Goal: Contribute content: Add original content to the website for others to see

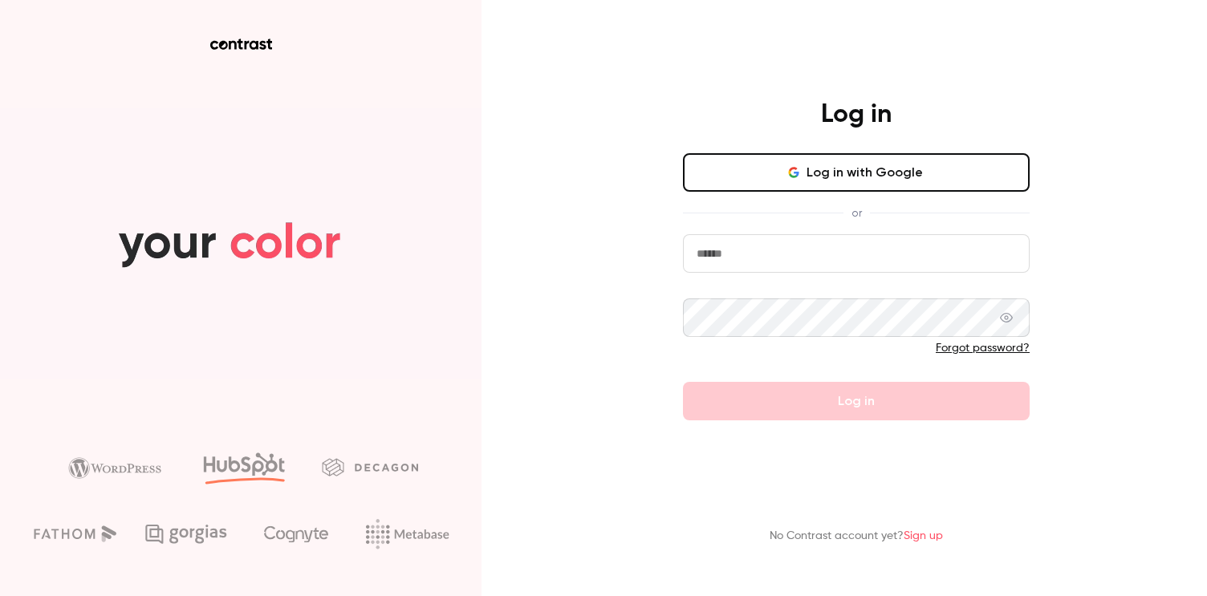
click at [893, 178] on button "Log in with Google" at bounding box center [856, 172] width 347 height 39
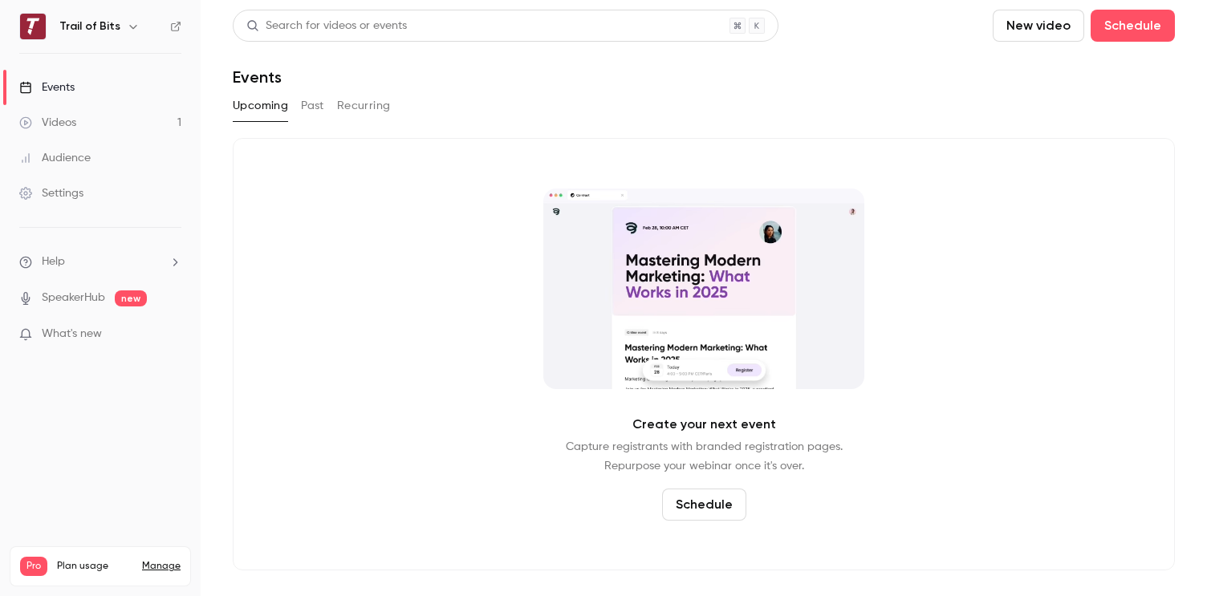
click at [69, 120] on div "Videos" at bounding box center [47, 123] width 57 height 16
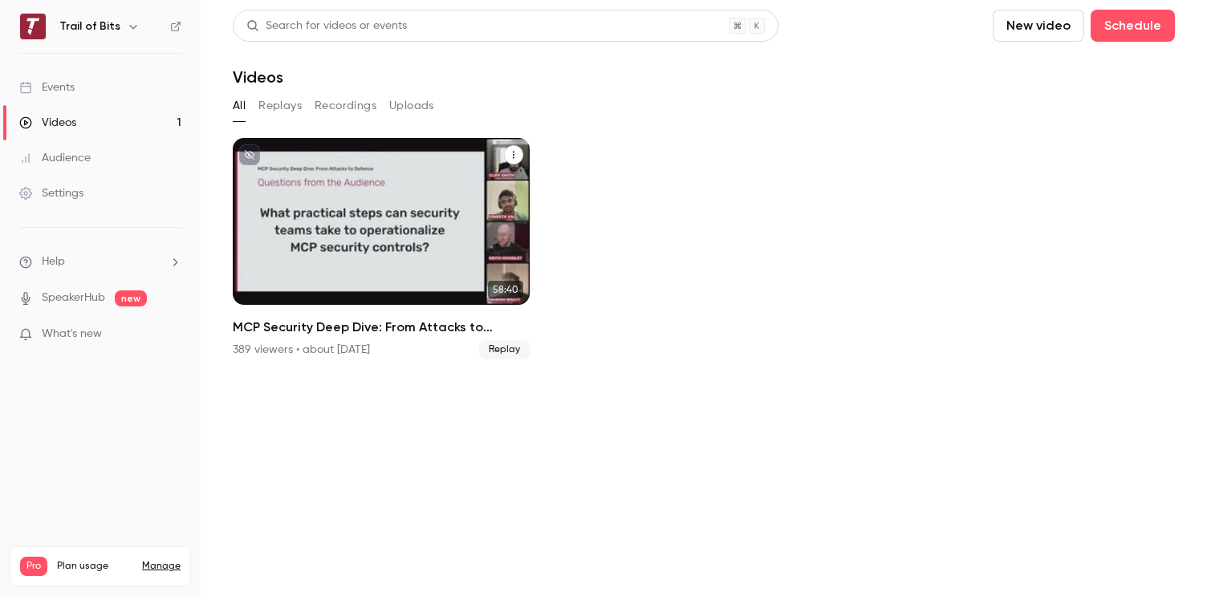
click at [376, 185] on div "Trail of Bits [DATE] MCP Security Deep Dive: From Attacks to Defense" at bounding box center [381, 221] width 297 height 167
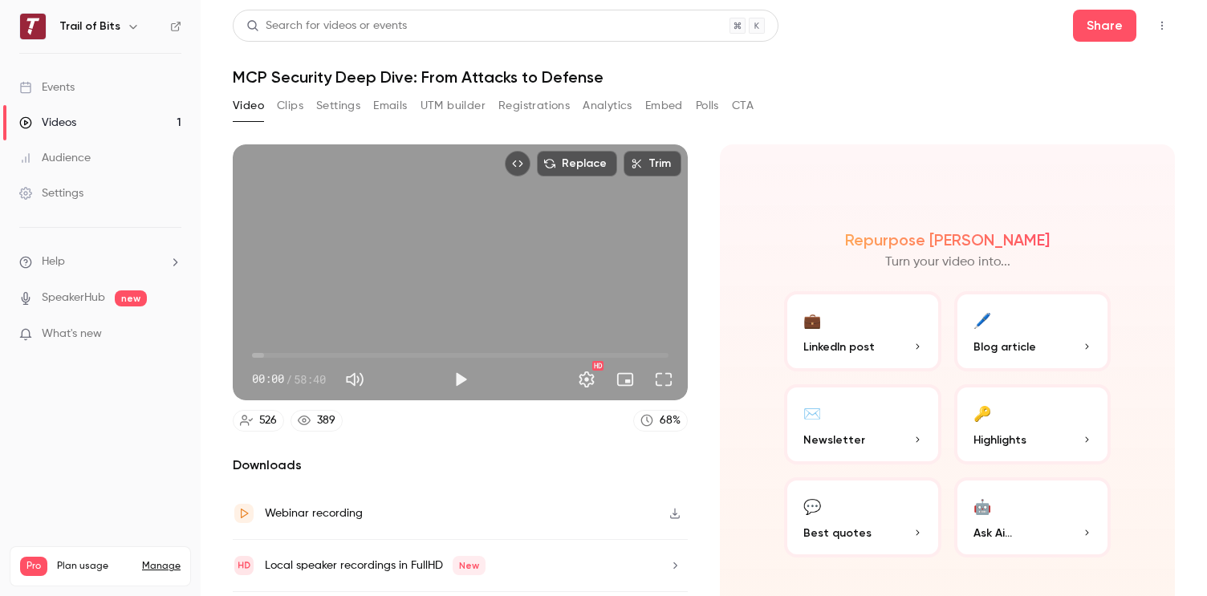
click at [837, 545] on button "💬 Best quotes" at bounding box center [862, 518] width 157 height 80
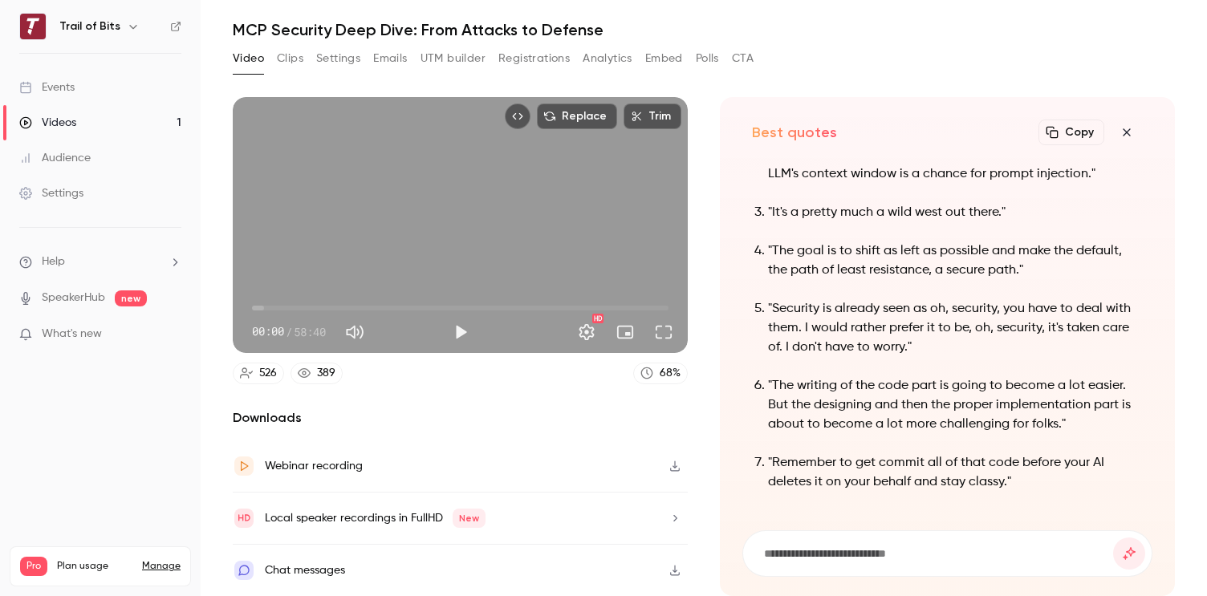
scroll to position [-135, 0]
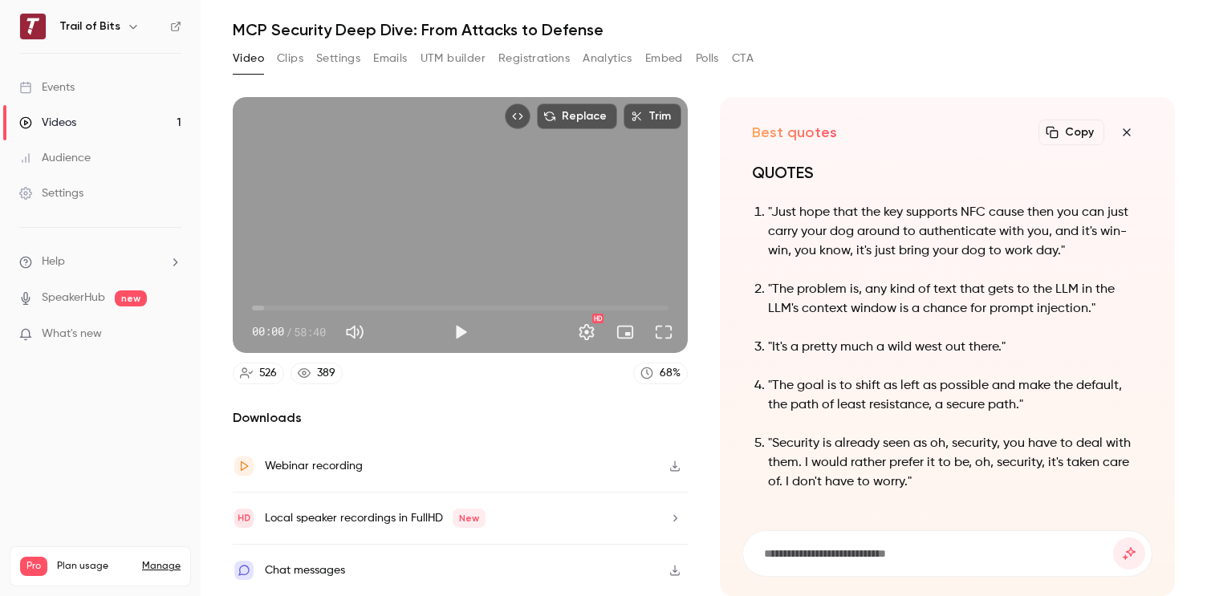
click at [283, 58] on button "Clips" at bounding box center [290, 59] width 26 height 26
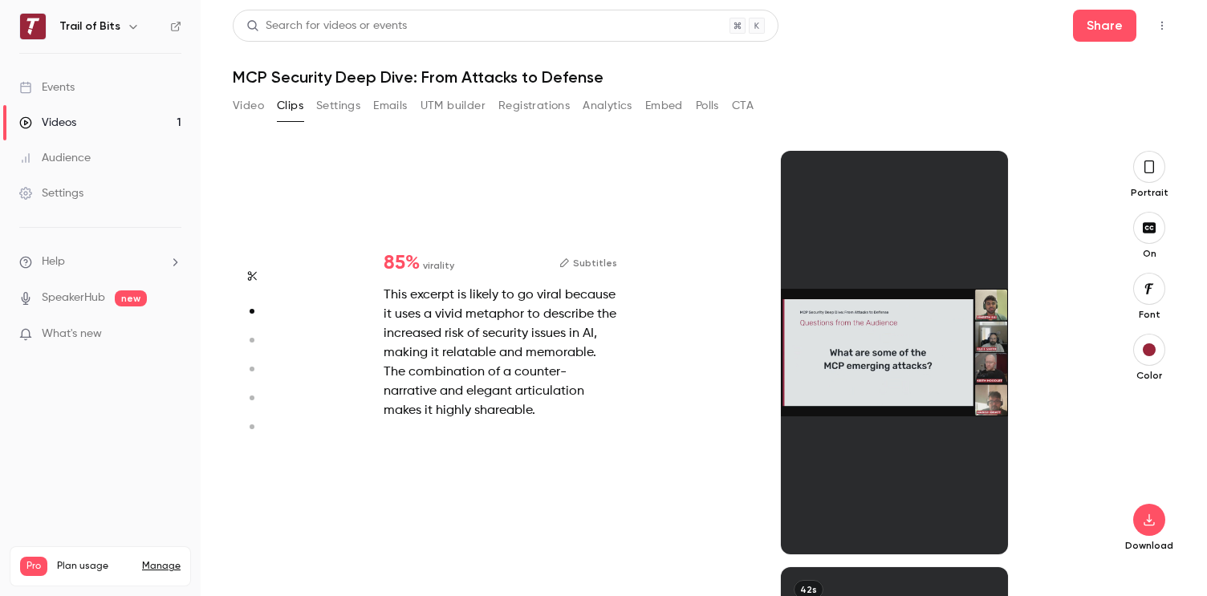
scroll to position [417, 0]
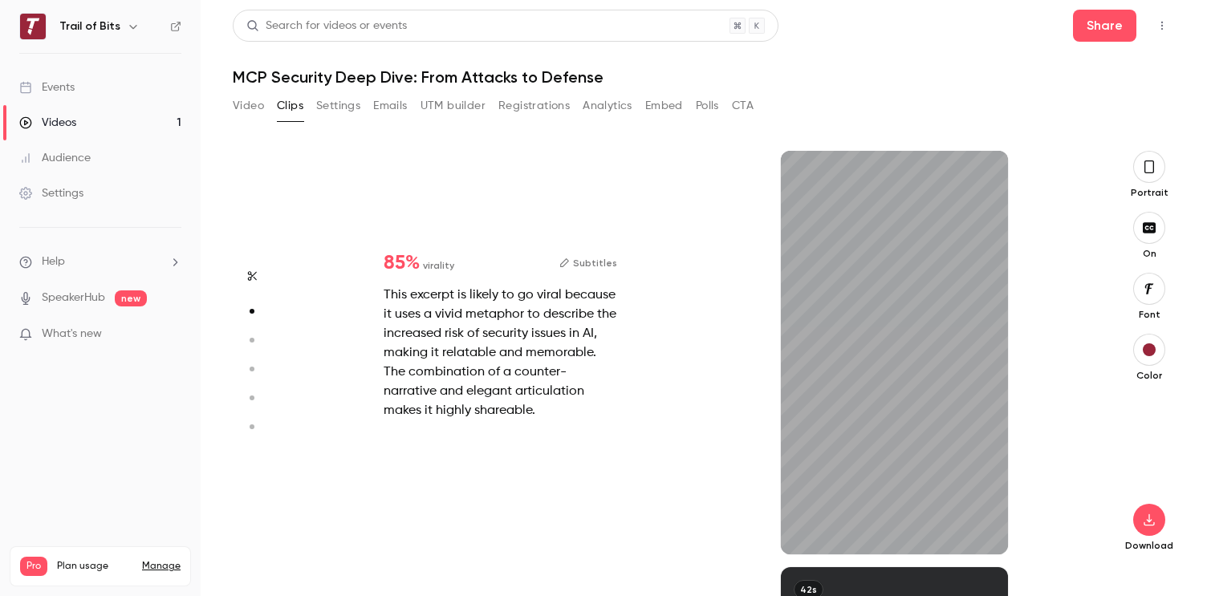
type input "*"
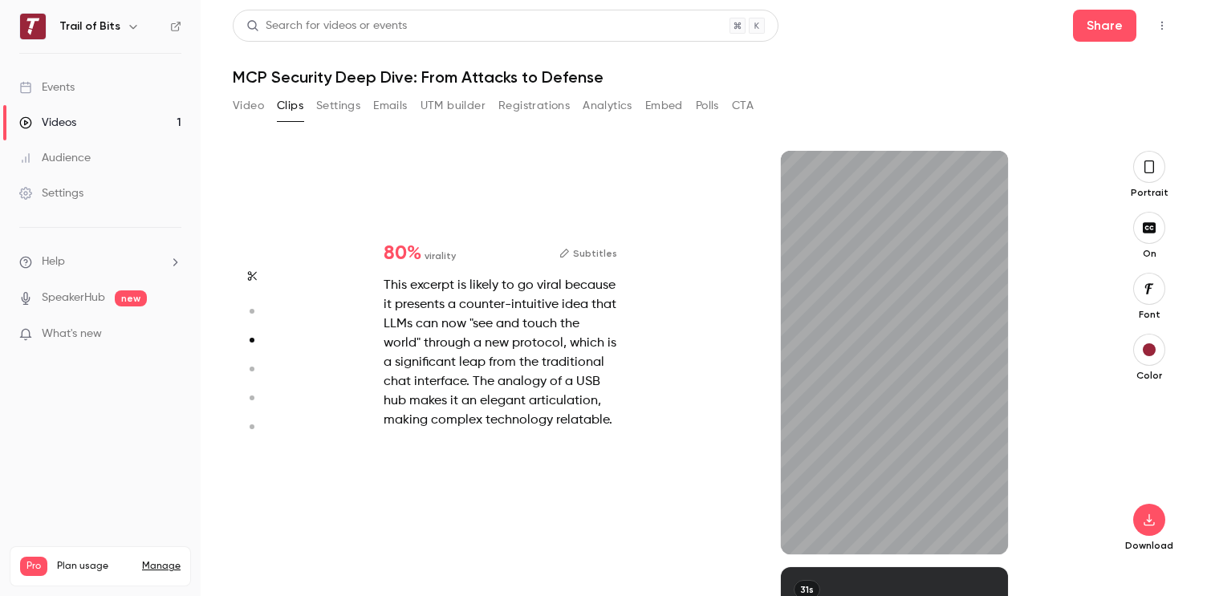
scroll to position [833, 0]
type input "*"
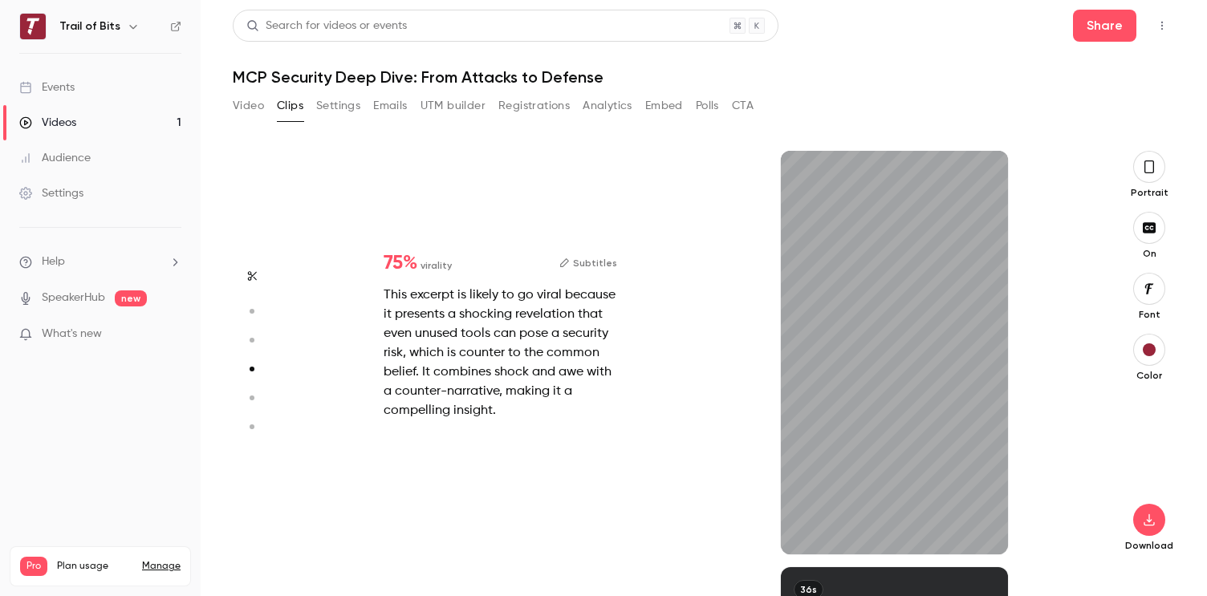
scroll to position [1250, 0]
click at [805, 523] on icon "button" at bounding box center [806, 528] width 13 height 11
click at [450, 271] on span "virality" at bounding box center [436, 265] width 31 height 14
click at [599, 261] on button "Subtitles" at bounding box center [589, 263] width 58 height 19
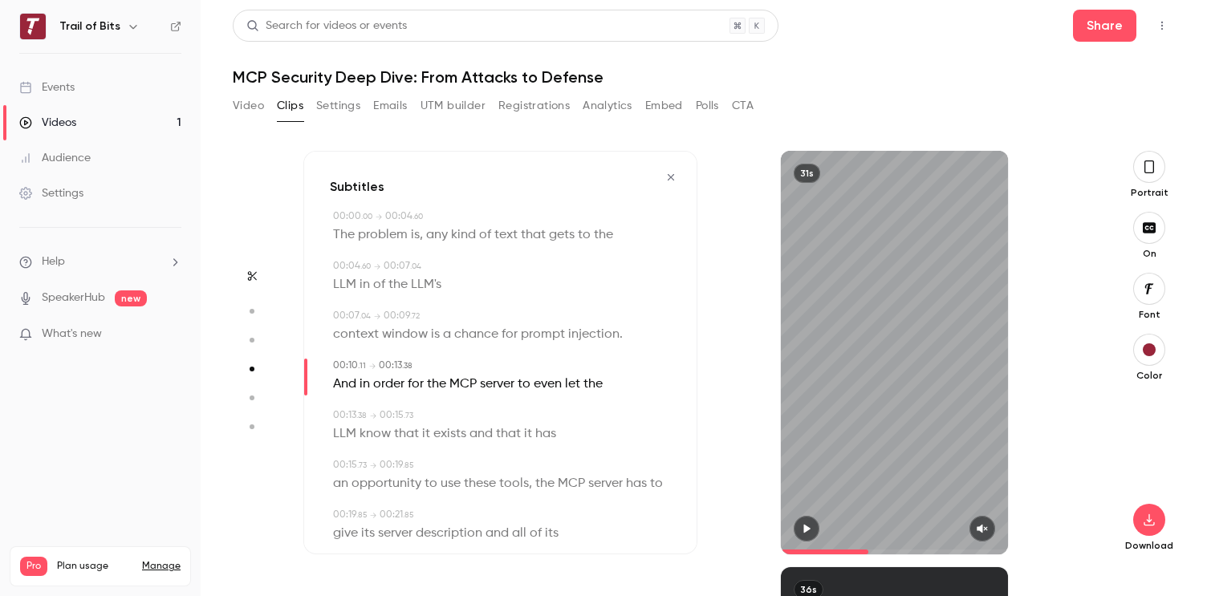
click at [987, 527] on icon "button" at bounding box center [982, 528] width 13 height 11
click at [807, 551] on span at bounding box center [794, 552] width 26 height 5
click at [795, 550] on span at bounding box center [788, 552] width 14 height 5
click at [806, 535] on button "button" at bounding box center [807, 529] width 26 height 26
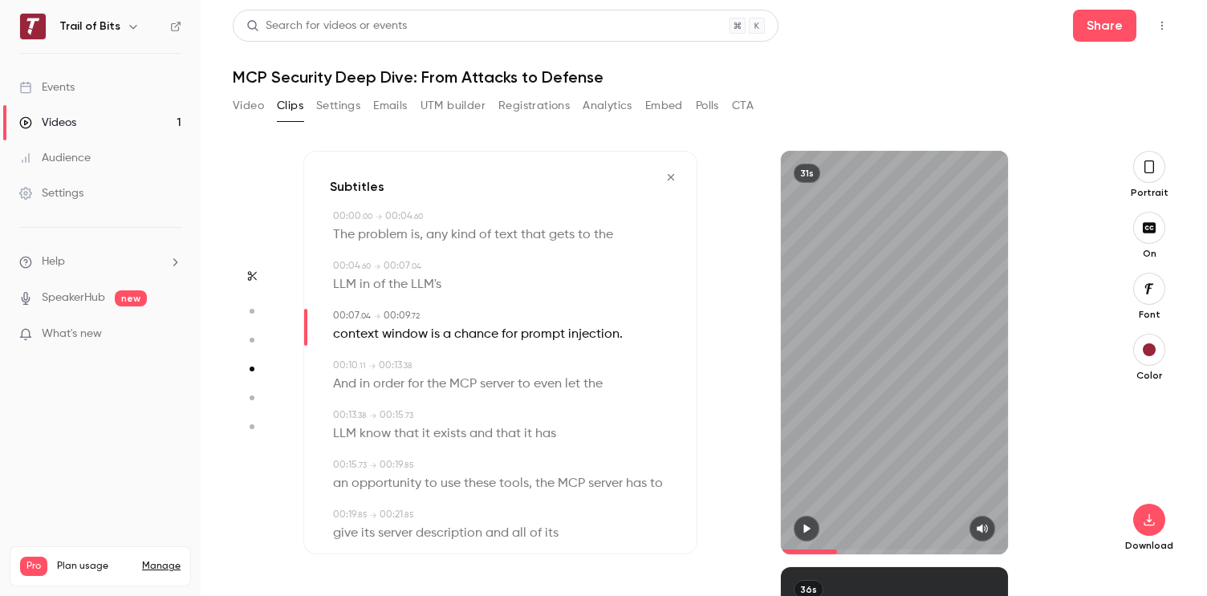
click at [571, 235] on span "gets" at bounding box center [562, 235] width 26 height 22
type input "*"
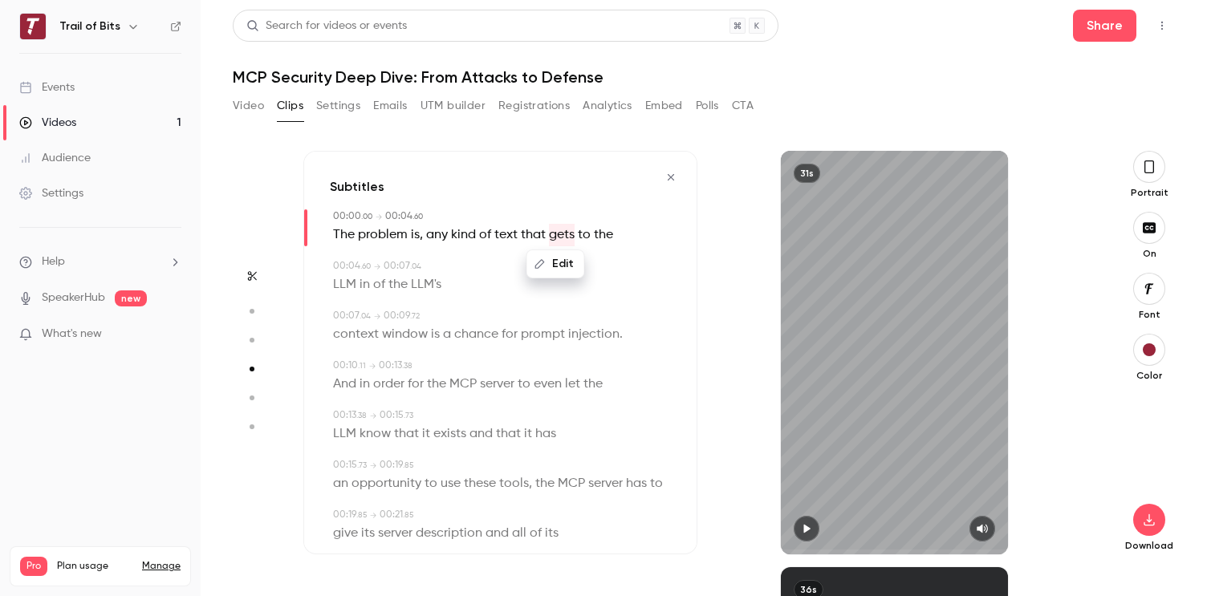
click at [582, 235] on span "to" at bounding box center [584, 235] width 13 height 22
click at [584, 263] on button "Edit" at bounding box center [577, 264] width 55 height 26
type input "****"
click at [661, 266] on button "Replace" at bounding box center [658, 270] width 72 height 32
click at [418, 287] on span "LLM's" at bounding box center [426, 285] width 31 height 22
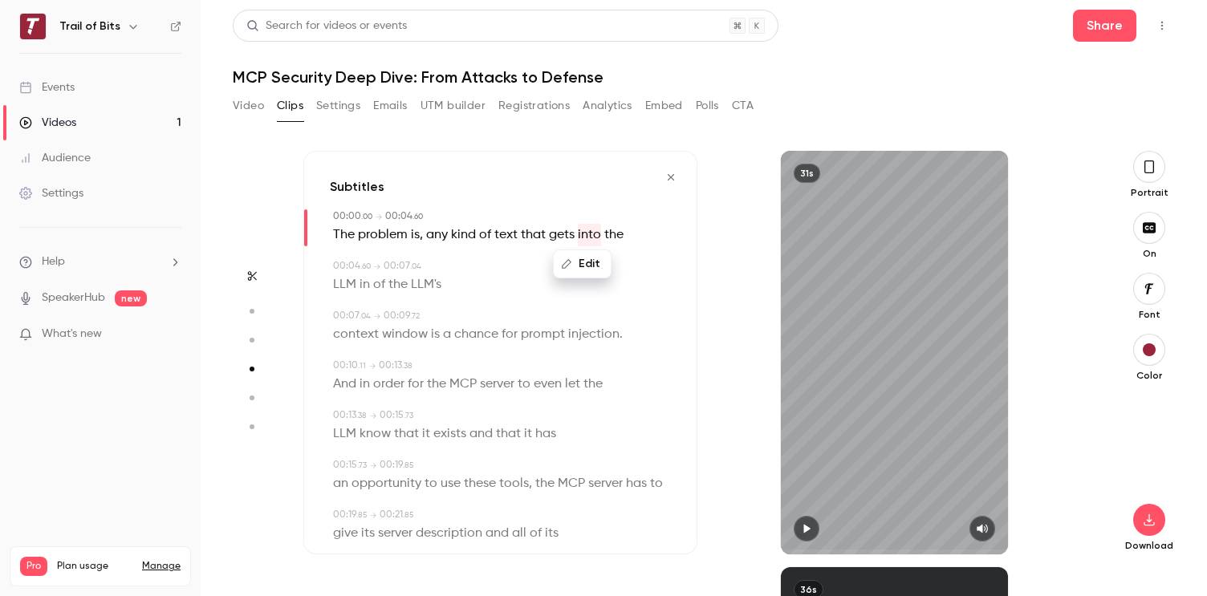
type input "***"
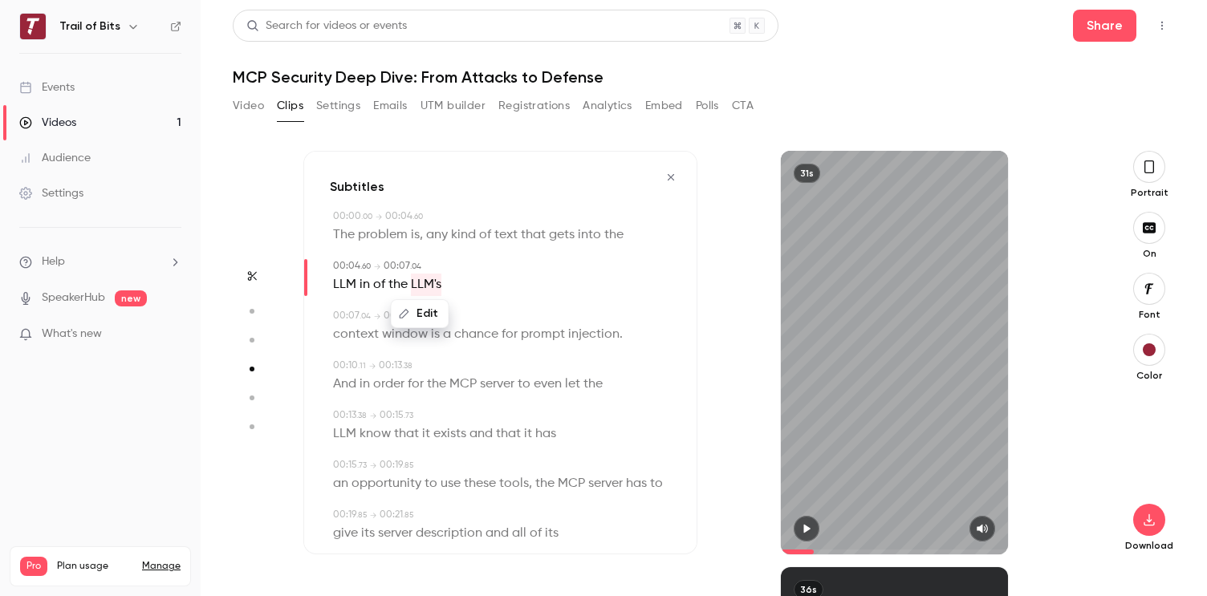
click at [382, 285] on span "of" at bounding box center [379, 285] width 12 height 22
click at [376, 309] on button "Edit" at bounding box center [372, 314] width 55 height 26
click at [481, 329] on button "Replace" at bounding box center [492, 319] width 72 height 32
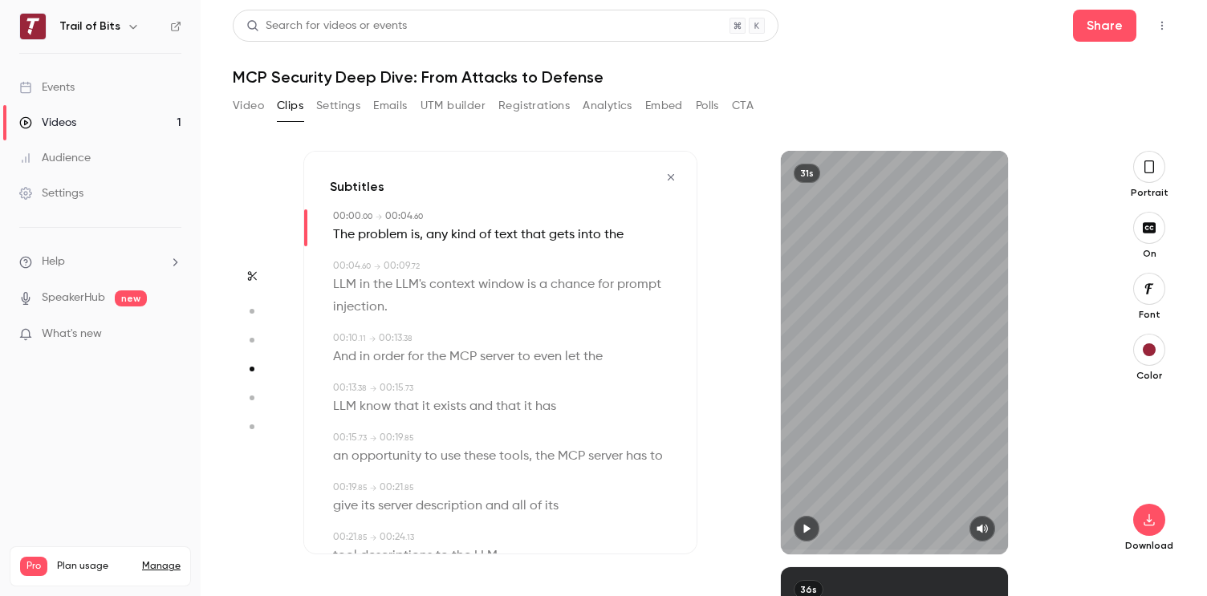
click at [380, 284] on span "the" at bounding box center [382, 285] width 19 height 22
type input "***"
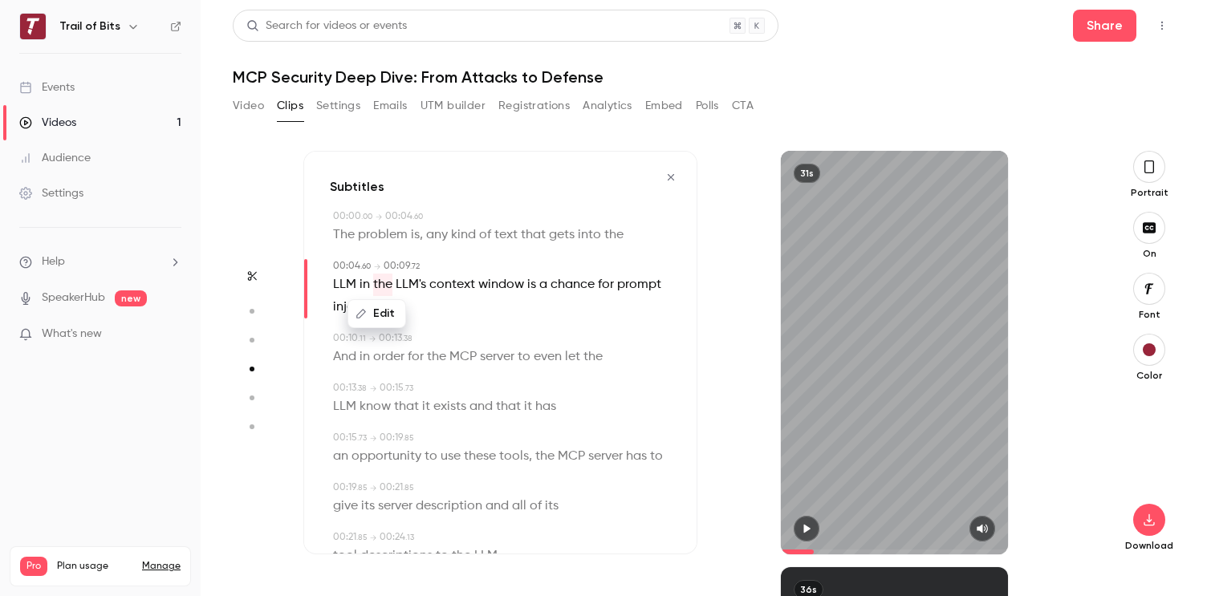
click at [382, 299] on div "Edit" at bounding box center [383, 313] width 46 height 51
click at [356, 310] on button "Edit" at bounding box center [338, 314] width 55 height 26
click at [481, 320] on button "Replace" at bounding box center [492, 319] width 72 height 32
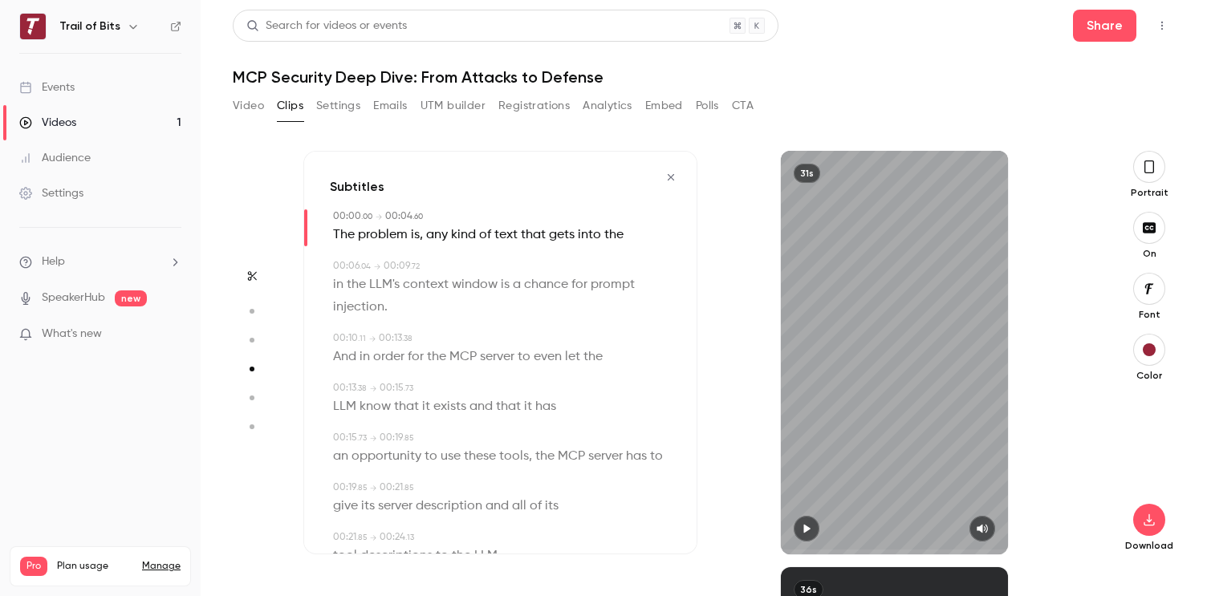
click at [338, 284] on span "in" at bounding box center [338, 285] width 10 height 22
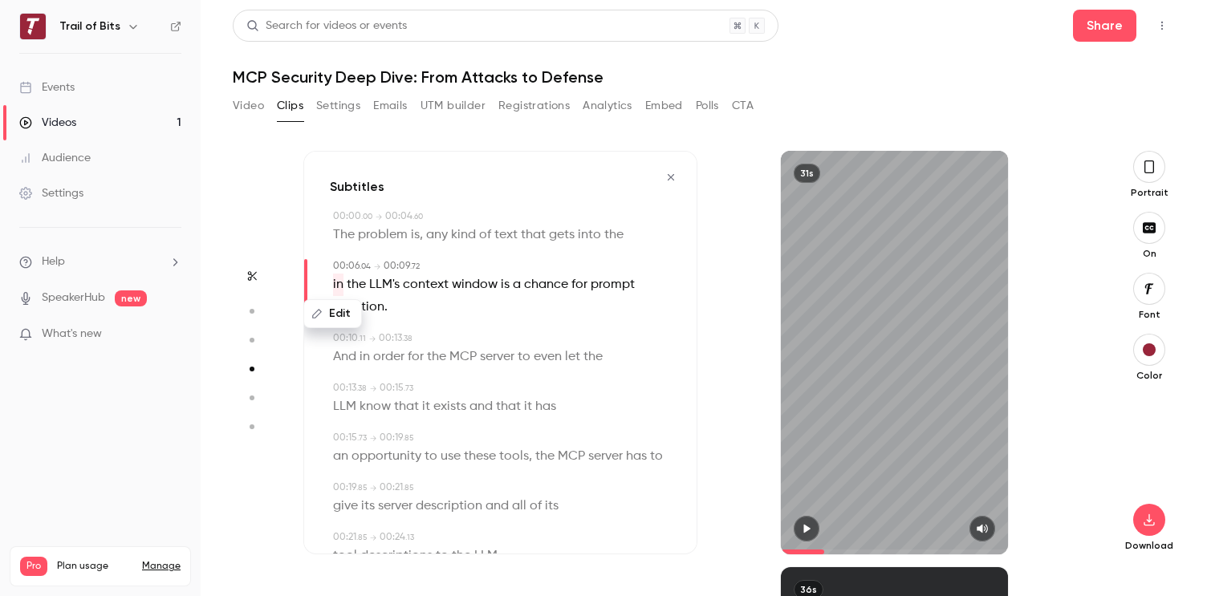
click at [335, 305] on button "Edit" at bounding box center [332, 314] width 55 height 26
click at [473, 317] on button "Replace" at bounding box center [492, 319] width 72 height 32
click at [343, 311] on button "Edit" at bounding box center [332, 314] width 55 height 26
click at [472, 316] on button "Replace" at bounding box center [492, 319] width 72 height 32
type input "*"
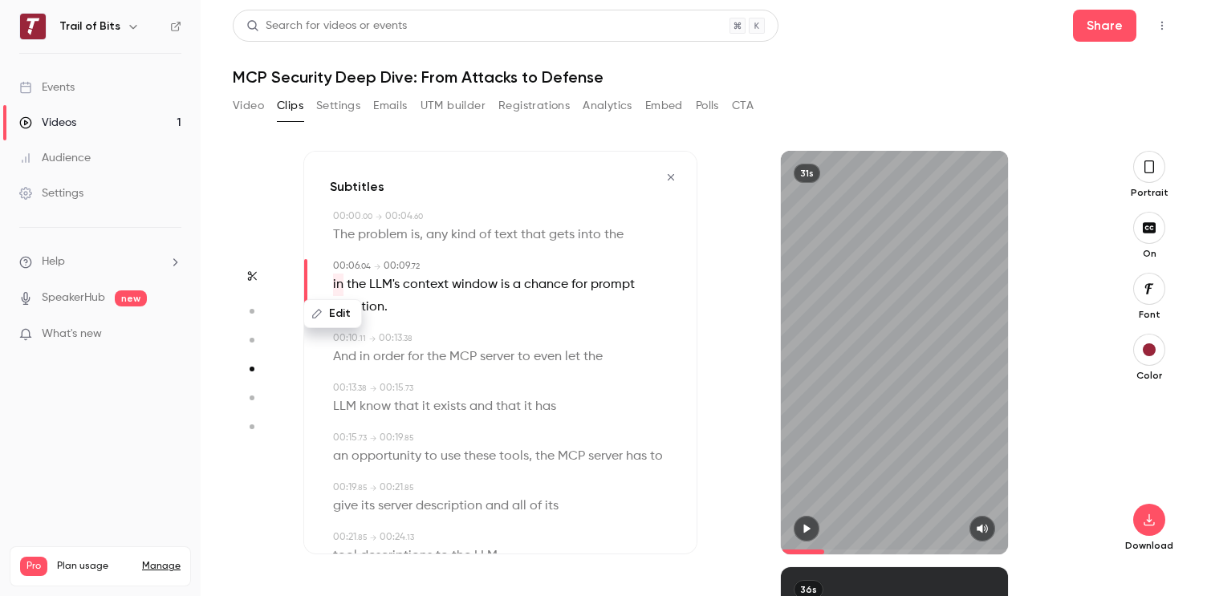
click at [341, 315] on button "Edit" at bounding box center [332, 314] width 55 height 26
click at [504, 324] on button "Replace" at bounding box center [492, 319] width 72 height 32
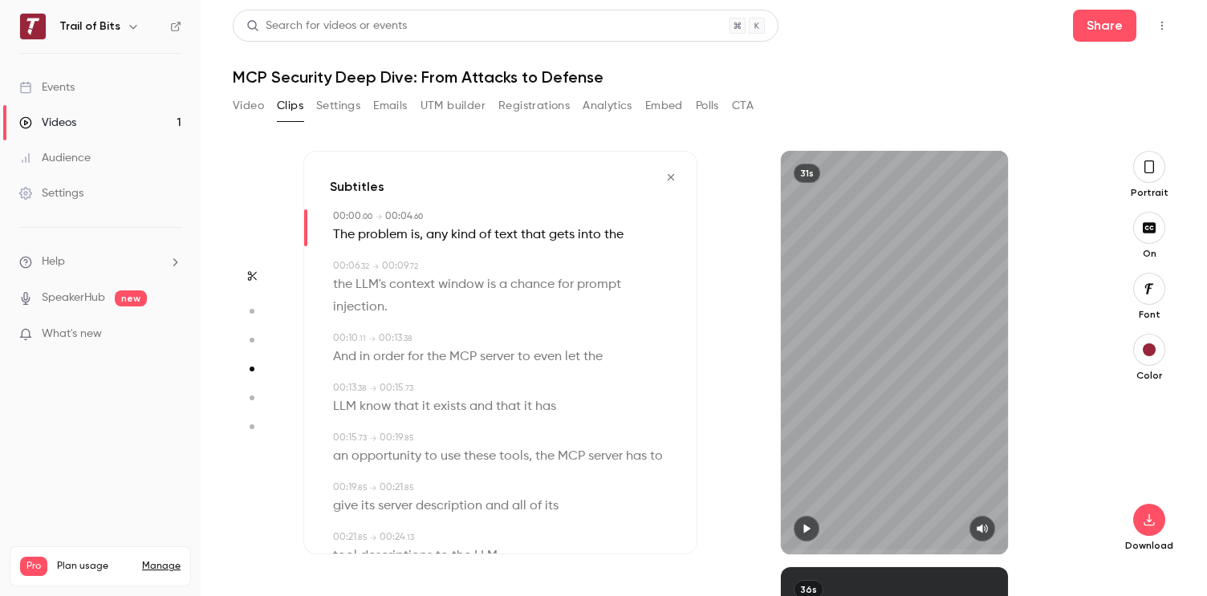
click at [810, 530] on icon "button" at bounding box center [806, 528] width 13 height 11
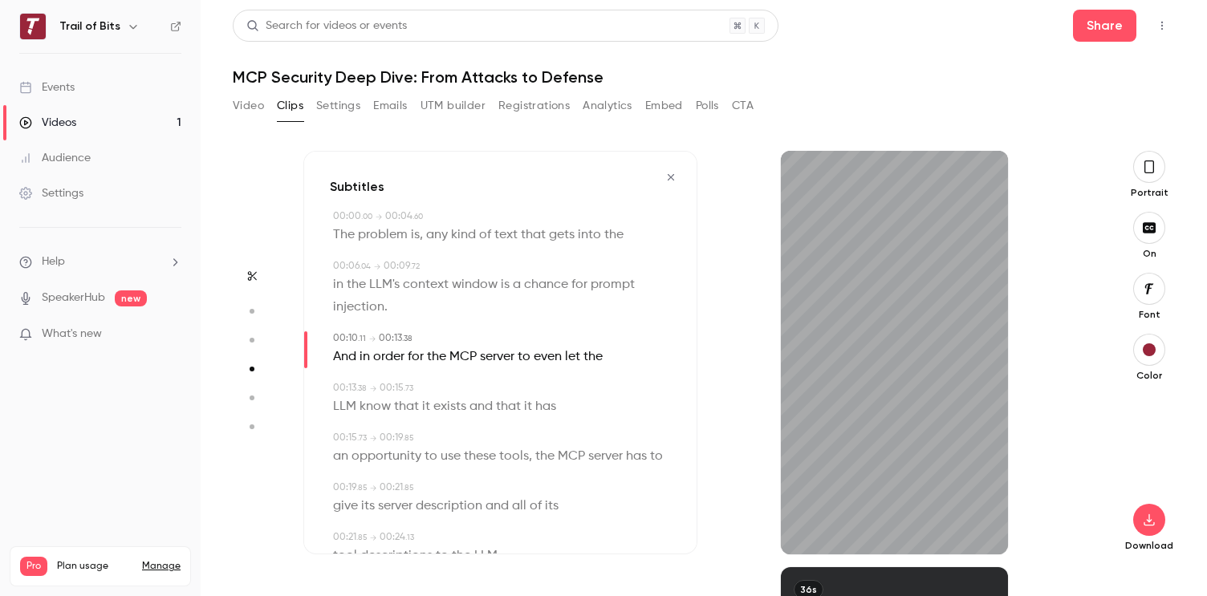
type input "****"
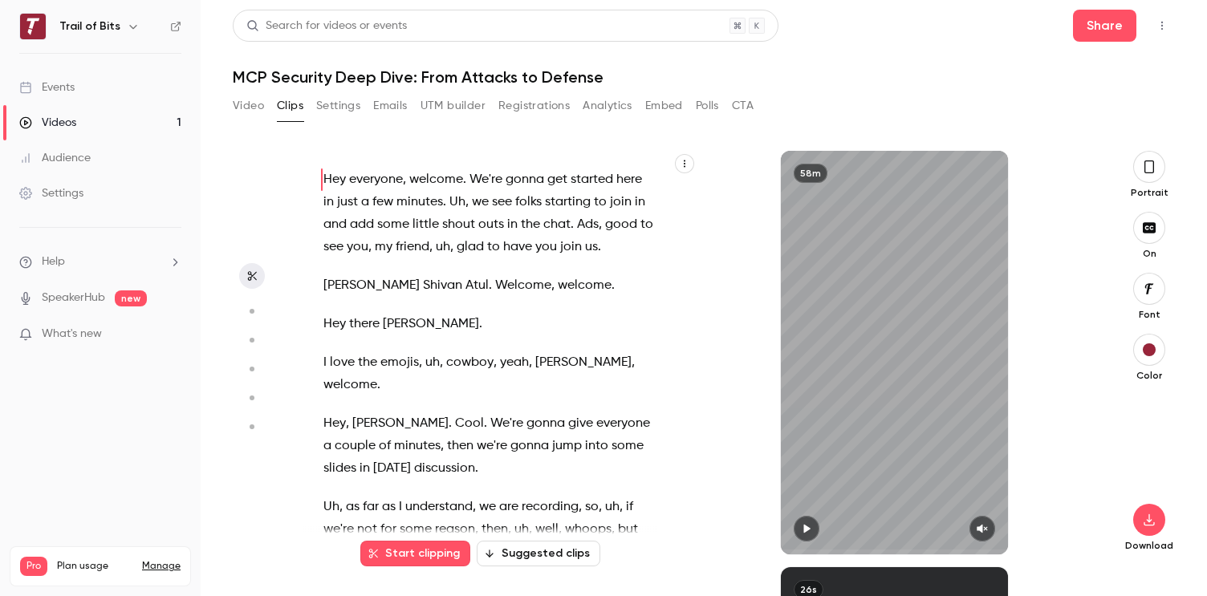
click at [277, 104] on button "Clips" at bounding box center [290, 106] width 26 height 26
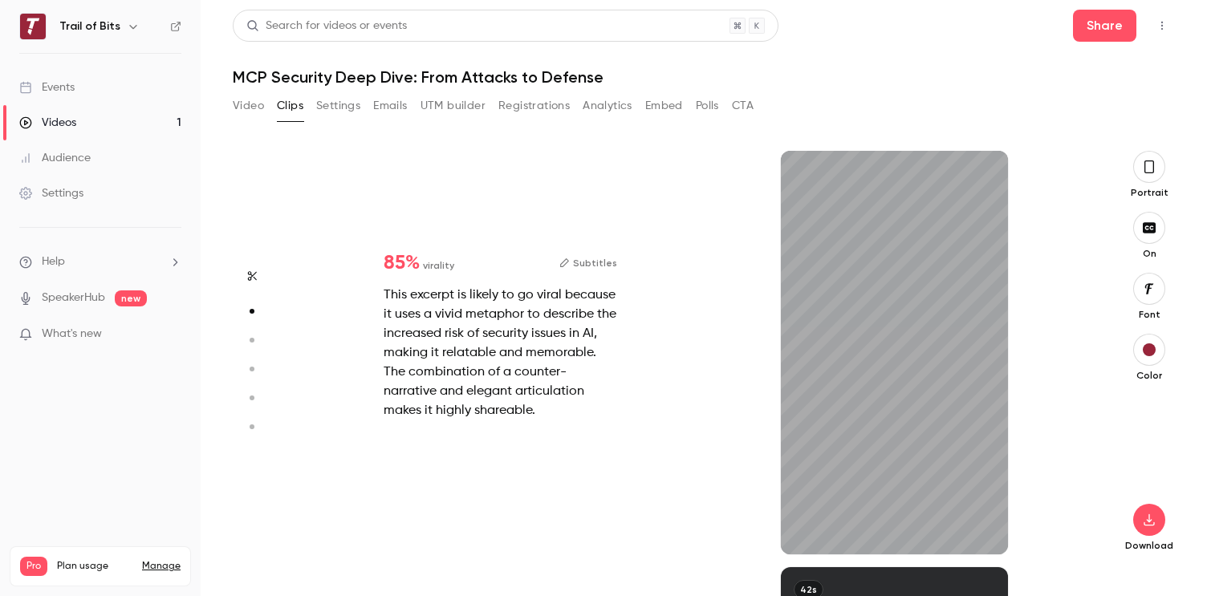
type input "*"
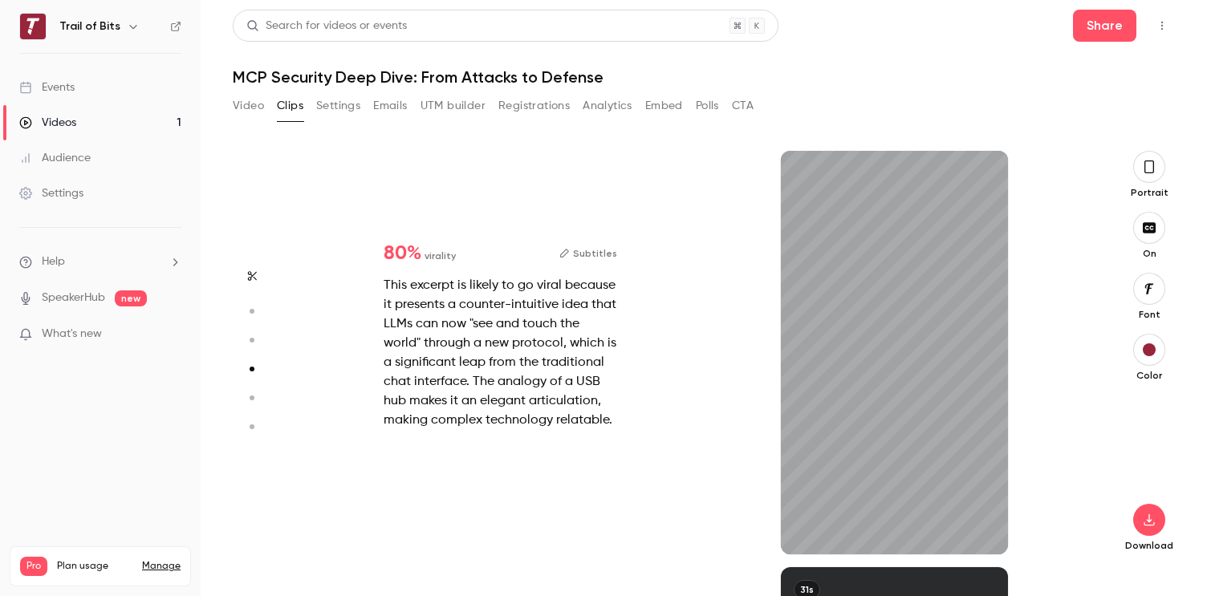
type input "*"
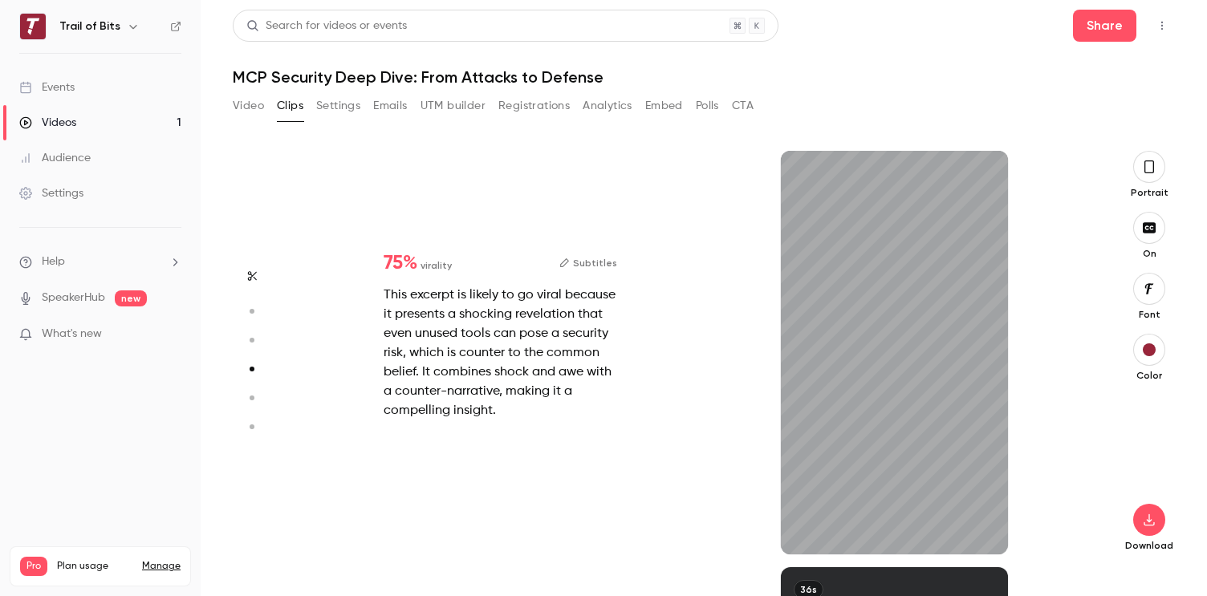
type input "*"
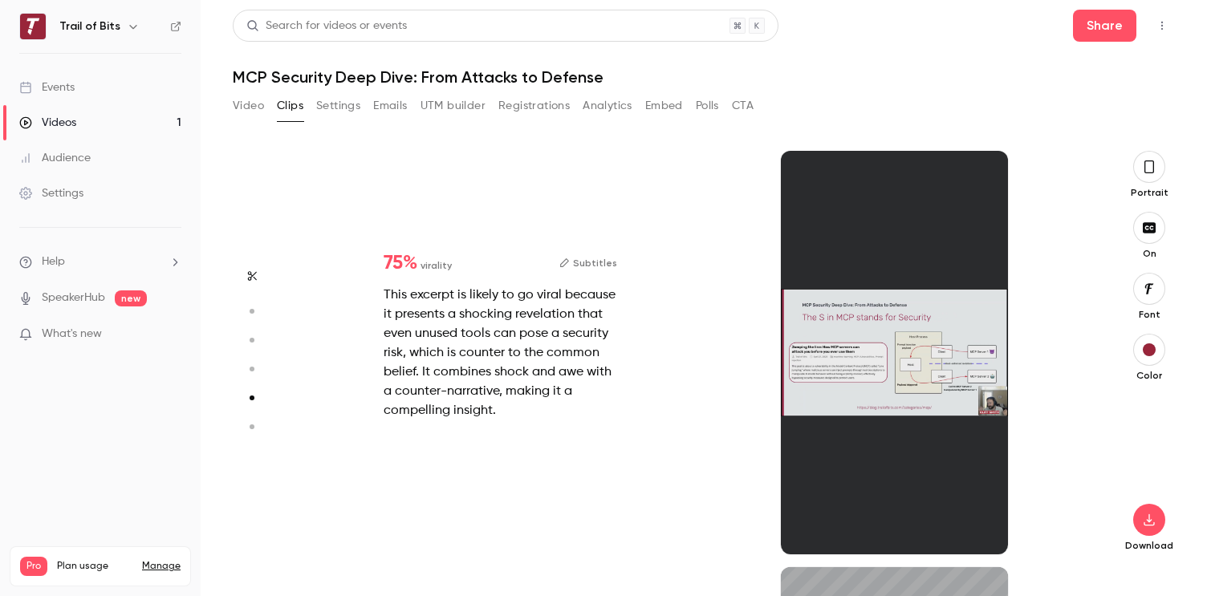
type input "*"
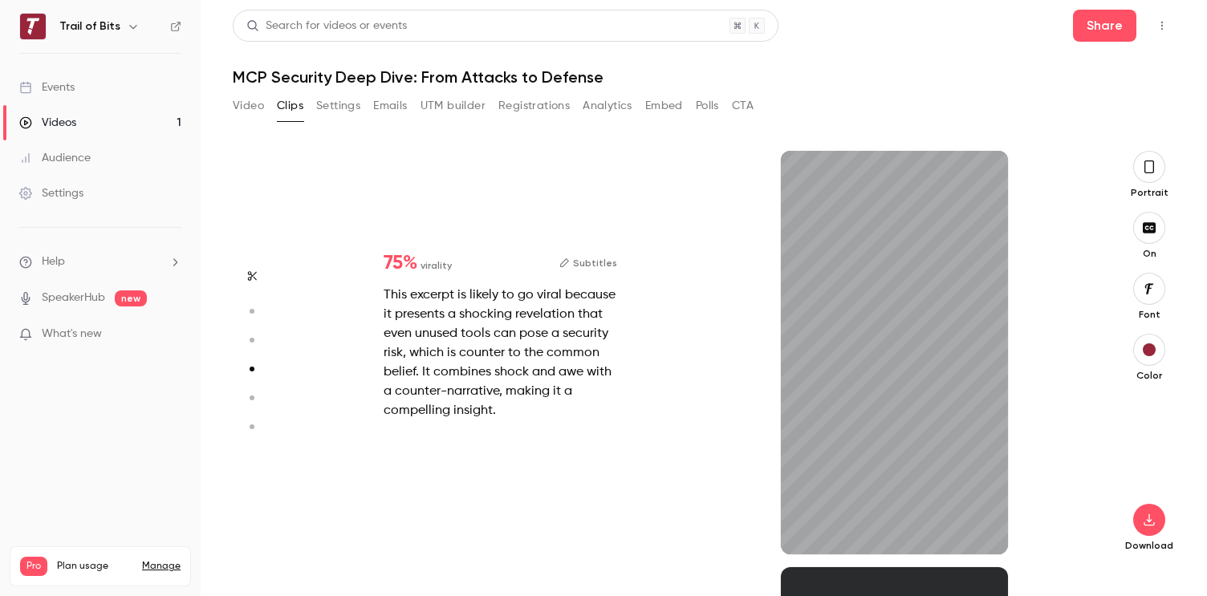
click at [449, 312] on div "This excerpt is likely to go viral because it presents a shocking revelation th…" at bounding box center [501, 353] width 234 height 135
click at [983, 531] on icon "button" at bounding box center [982, 528] width 13 height 11
type input "****"
click at [1158, 531] on button "button" at bounding box center [1150, 520] width 32 height 32
click at [674, 107] on button "Embed" at bounding box center [664, 106] width 38 height 26
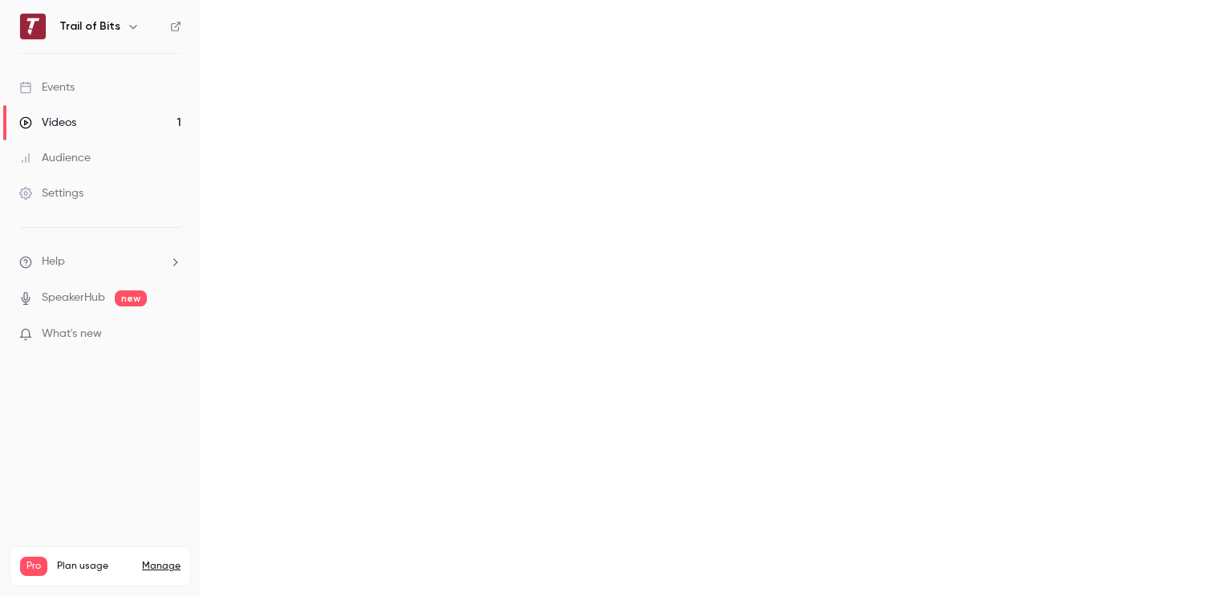
click at [674, 107] on main "Search for videos or events Share MCP Security Deep Dive: From Attacks to Defen…" at bounding box center [704, 298] width 1007 height 596
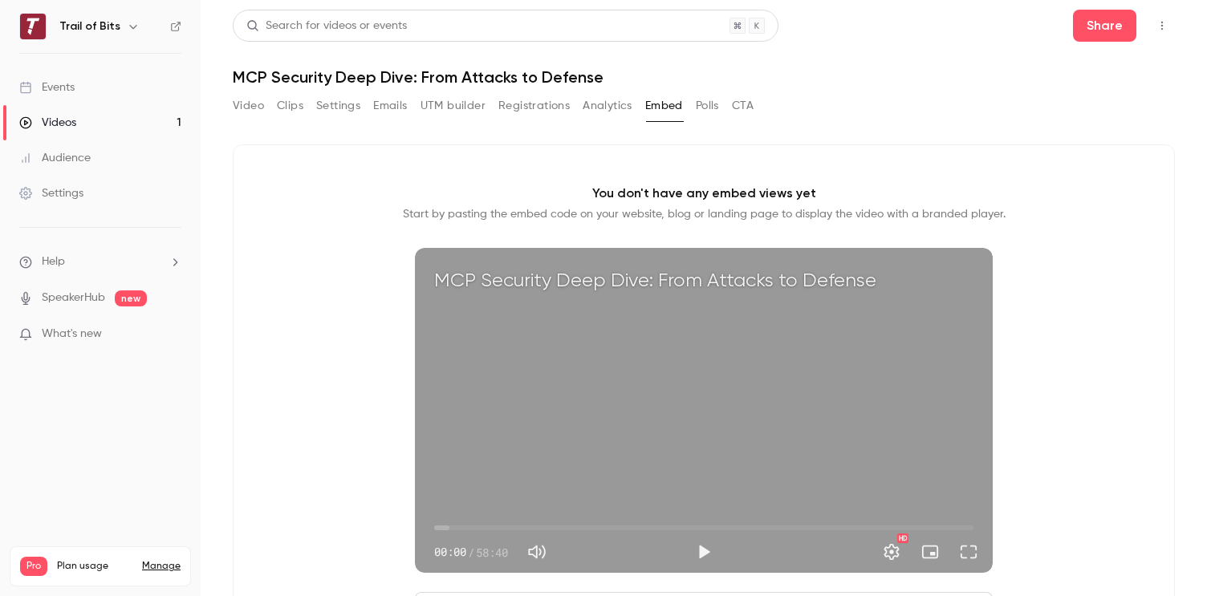
click at [71, 91] on div "Events" at bounding box center [46, 87] width 55 height 16
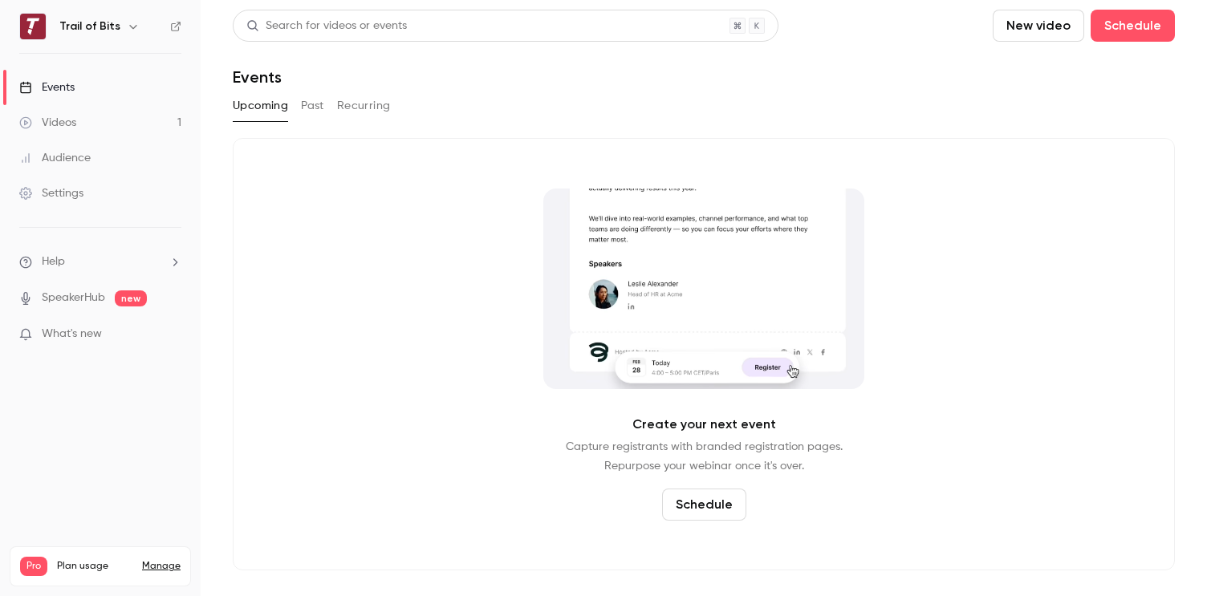
click at [1042, 35] on button "New video" at bounding box center [1039, 26] width 92 height 32
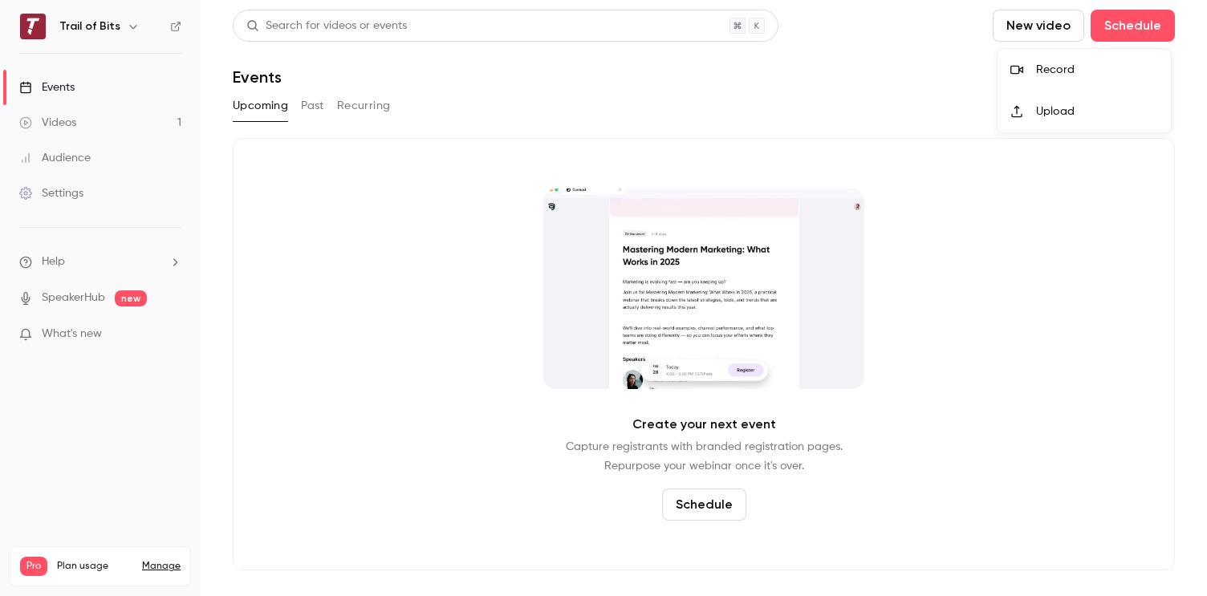
click at [1064, 70] on div "Record" at bounding box center [1097, 70] width 122 height 16
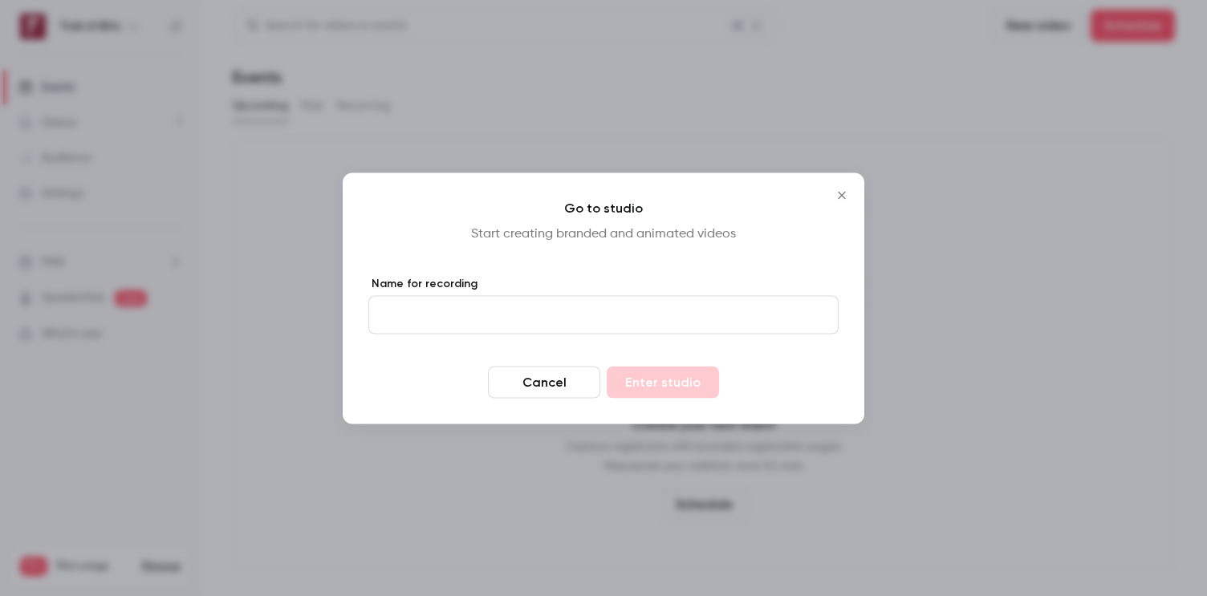
click at [453, 315] on input "Name for recording" at bounding box center [603, 314] width 470 height 39
type input "**********"
click at [668, 385] on button "Enter studio" at bounding box center [663, 382] width 112 height 32
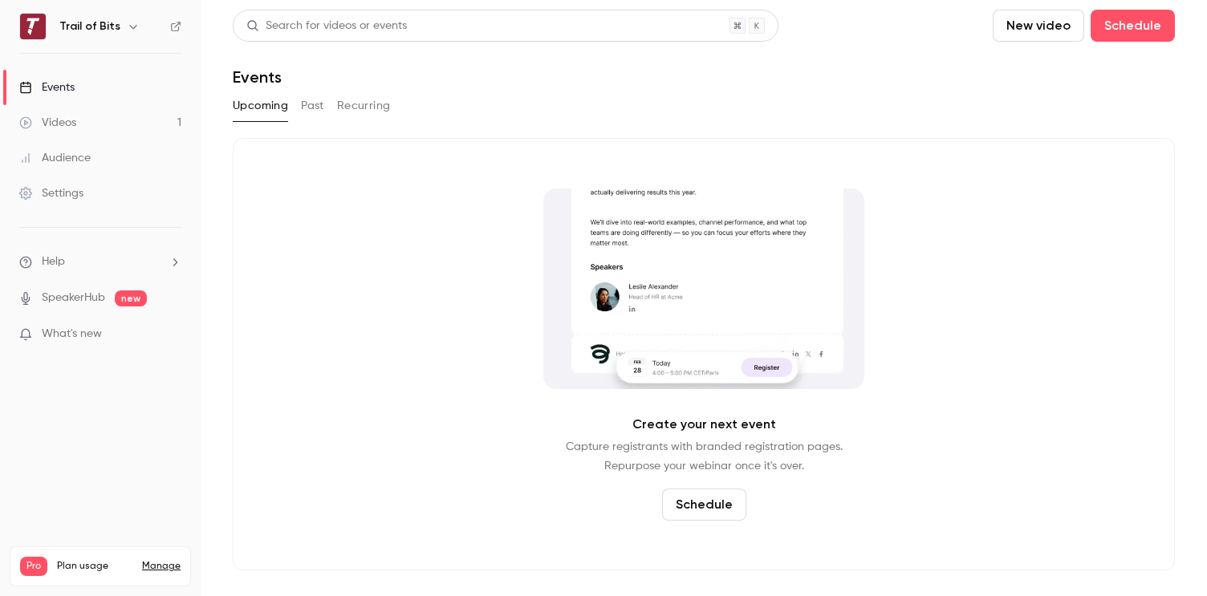
click at [66, 124] on div "Videos" at bounding box center [47, 123] width 57 height 16
